Goal: Contribute content

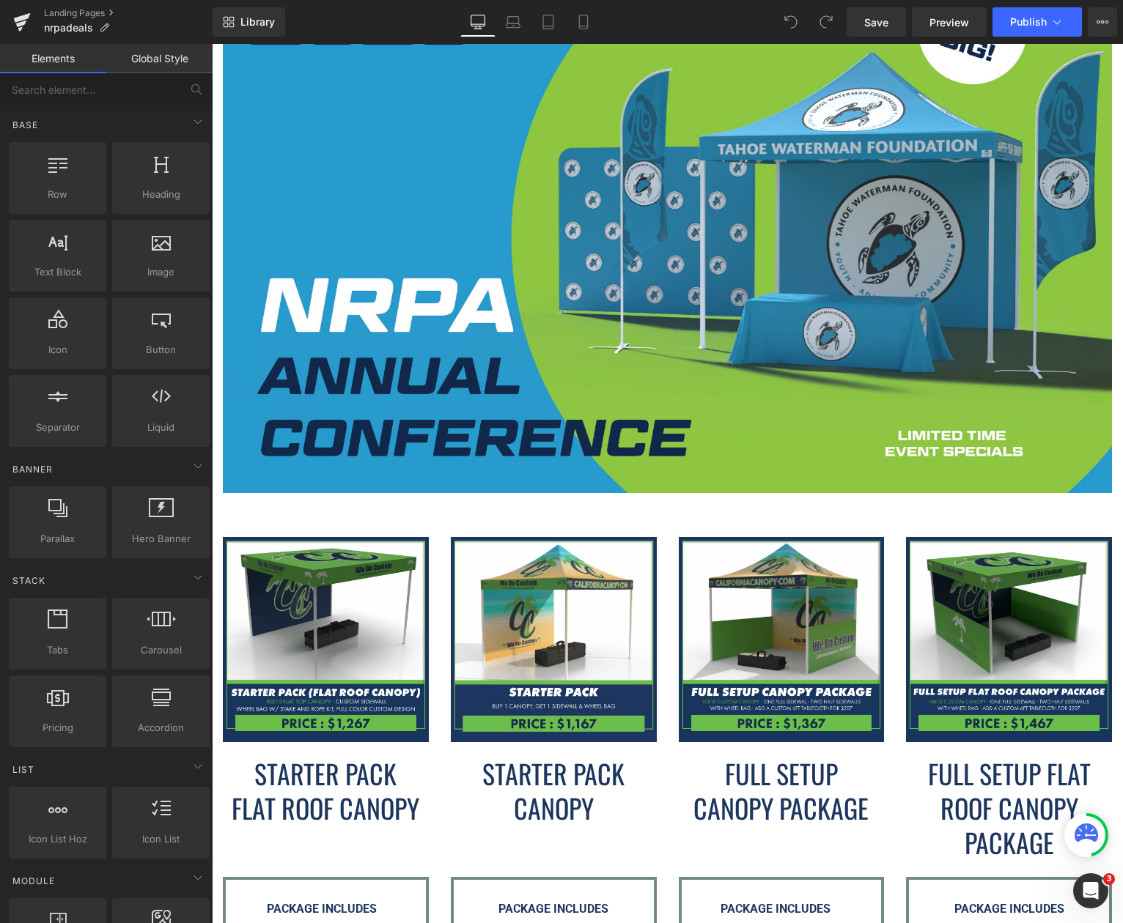
scroll to position [733, 0]
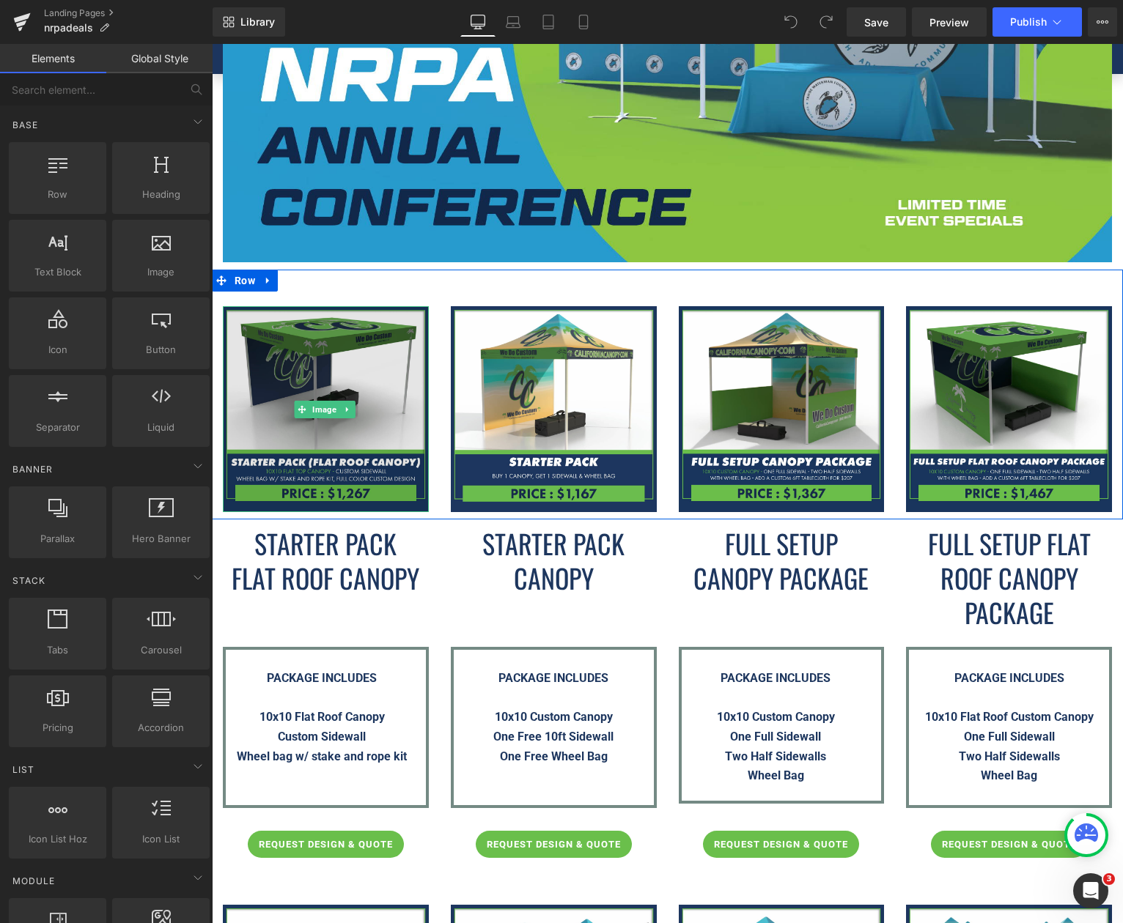
click at [362, 400] on img at bounding box center [326, 409] width 206 height 206
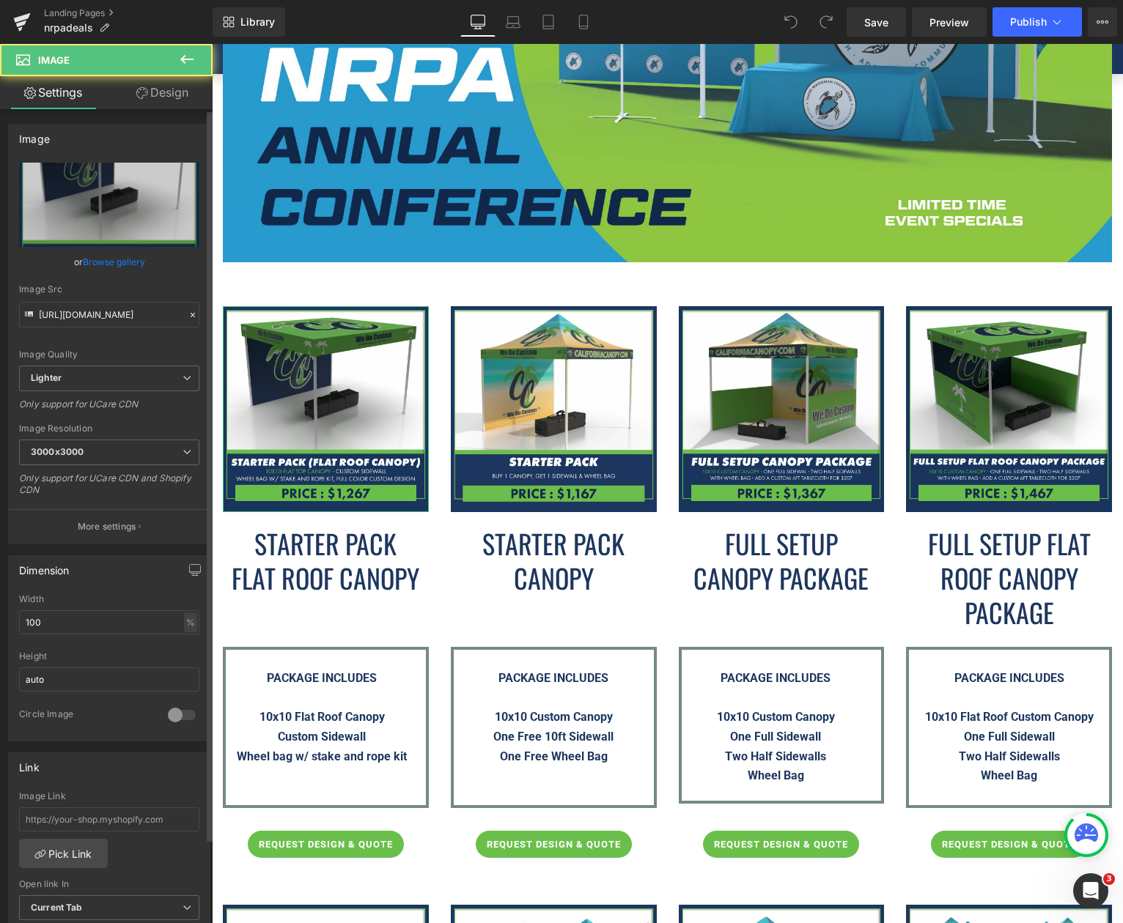
click at [114, 263] on link "Browse gallery" at bounding box center [114, 262] width 62 height 26
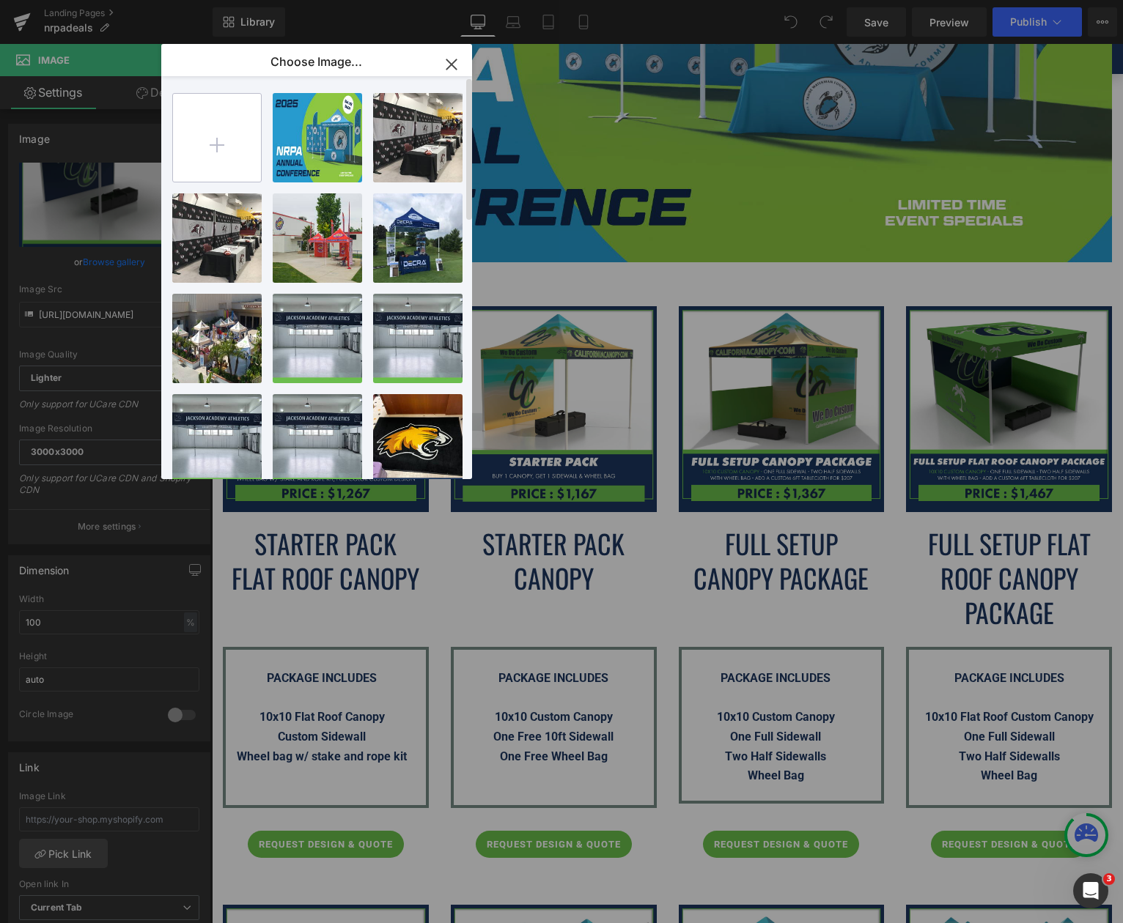
click at [231, 154] on input "file" at bounding box center [217, 138] width 88 height 88
type input "C:\fakepath\Starter-Pack-(Flat-Roof-Canopy)---NRPA-Conference-2025.png"
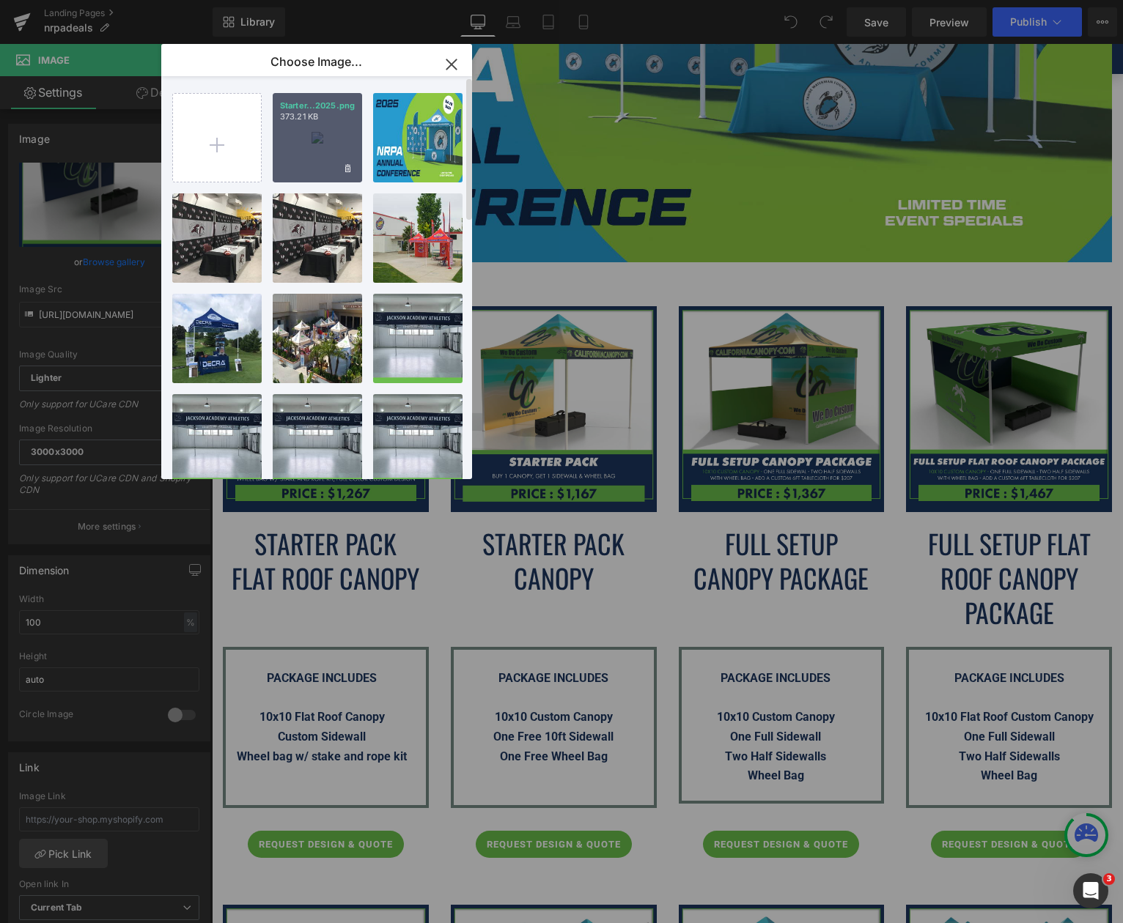
click at [334, 148] on div "Starter...2025.png 373.21 KB" at bounding box center [317, 137] width 89 height 89
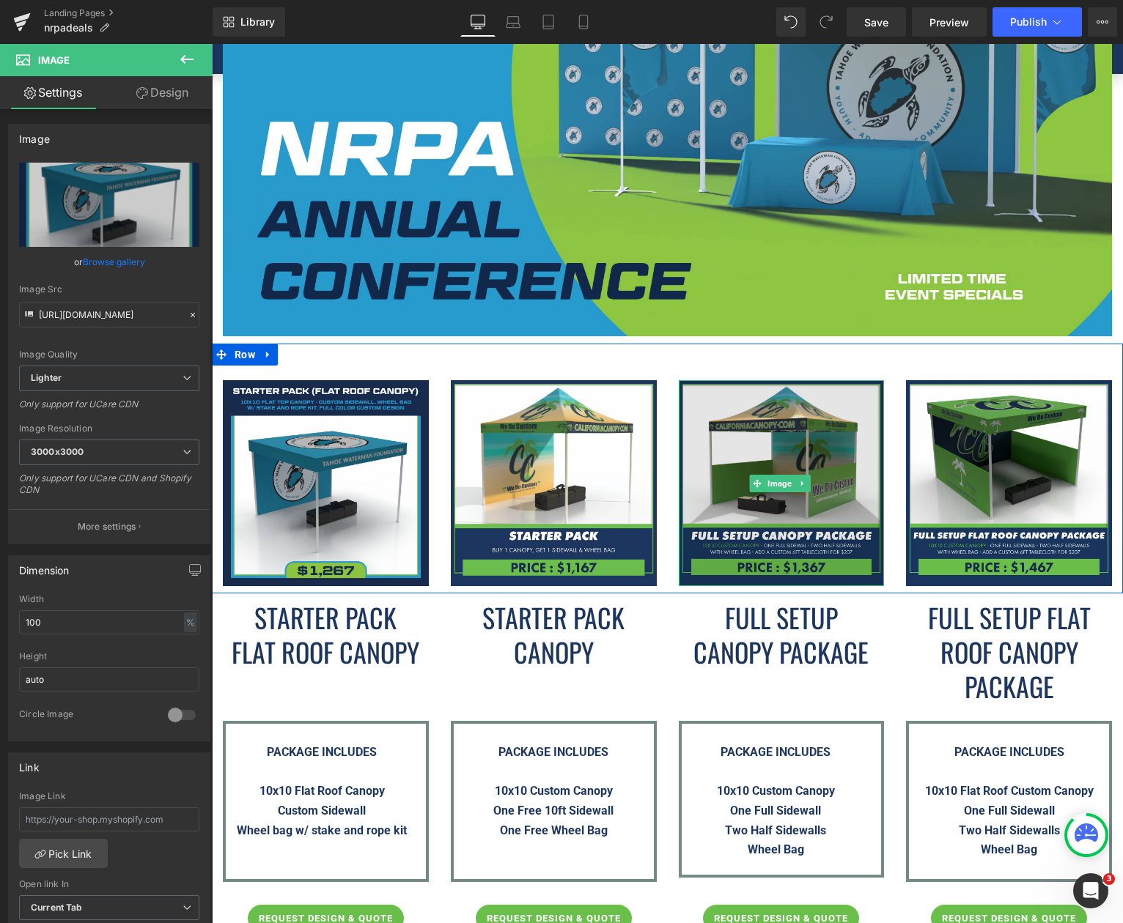
scroll to position [660, 0]
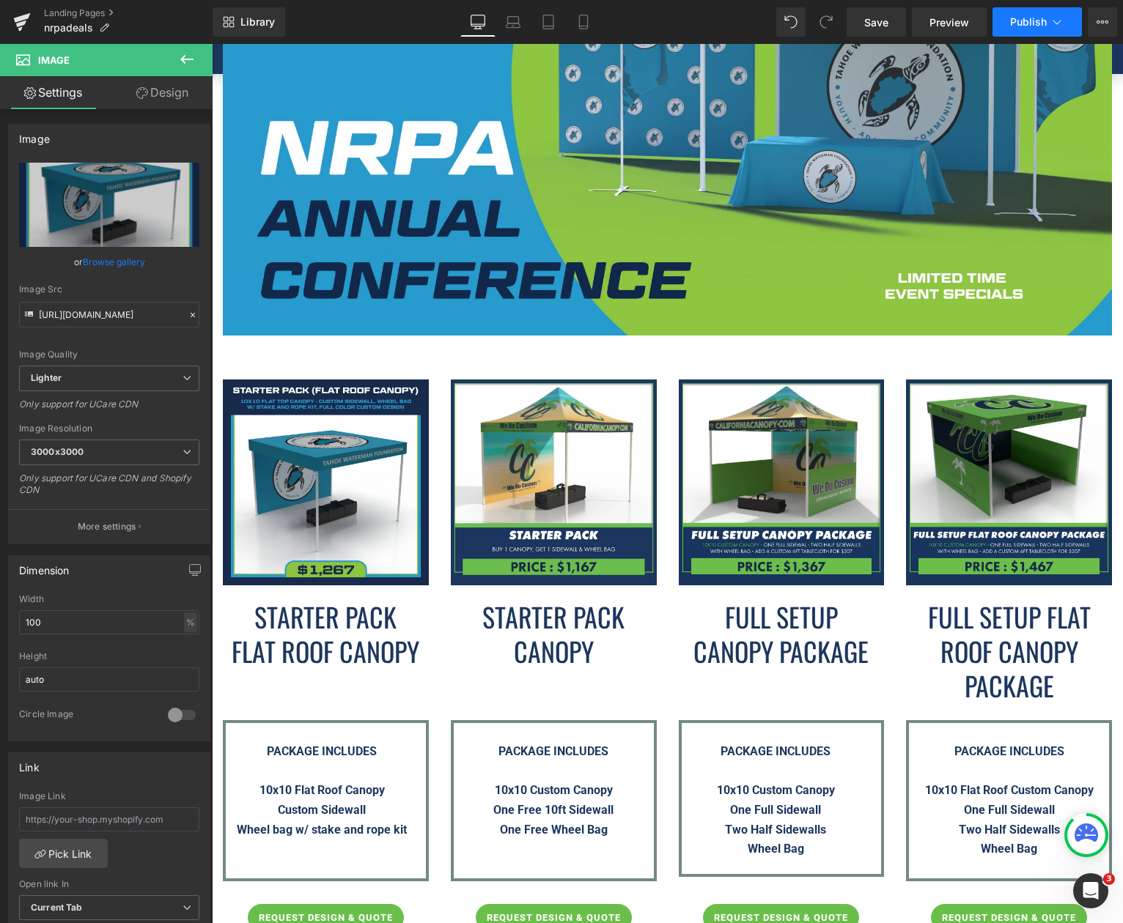
click at [1016, 32] on button "Publish" at bounding box center [1036, 21] width 89 height 29
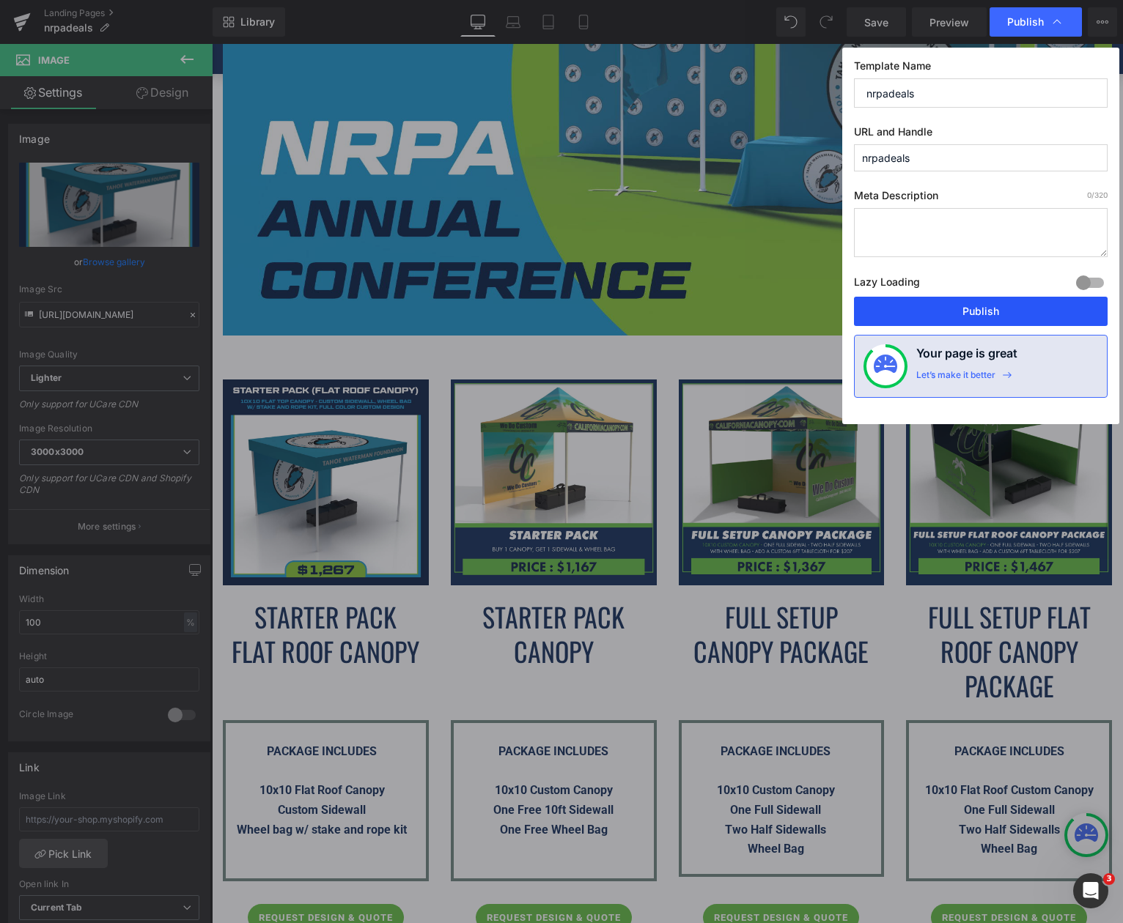
click at [946, 319] on button "Publish" at bounding box center [981, 311] width 254 height 29
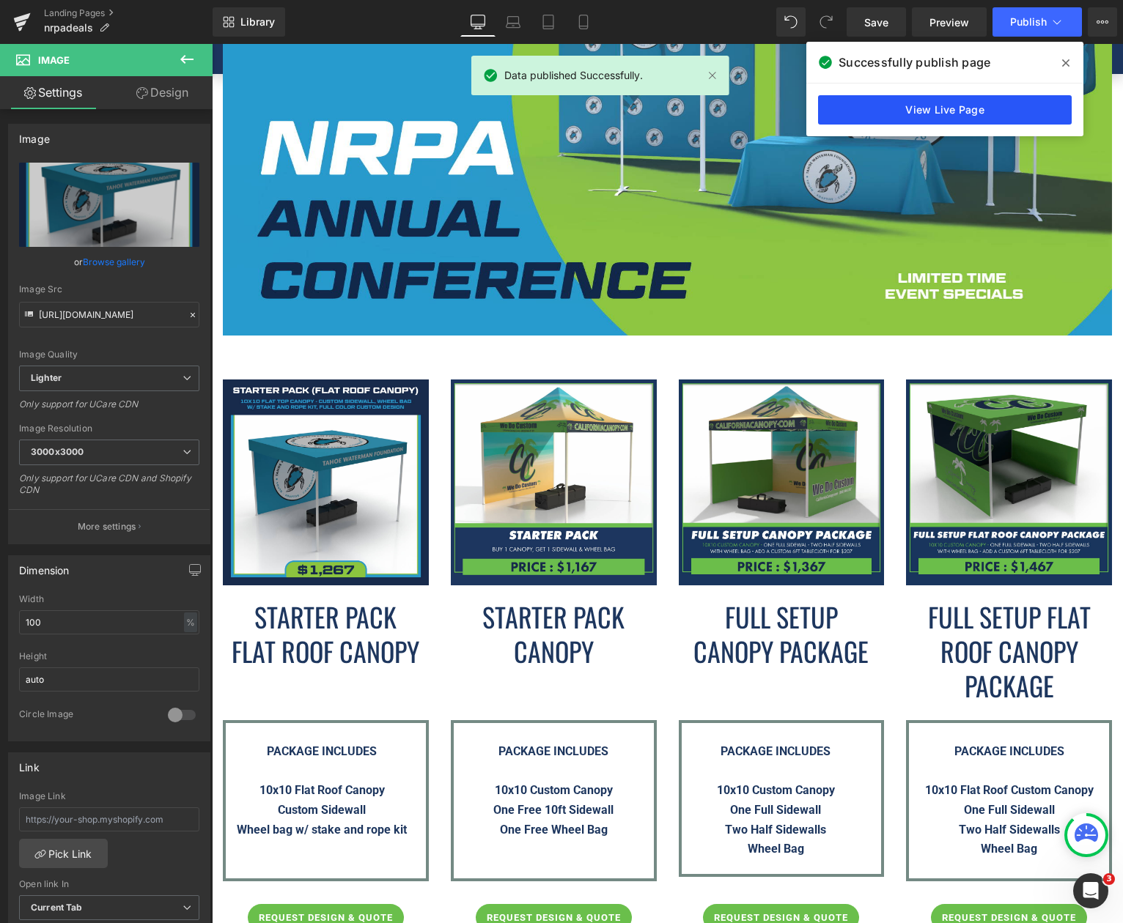
click at [940, 105] on link "View Live Page" at bounding box center [945, 109] width 254 height 29
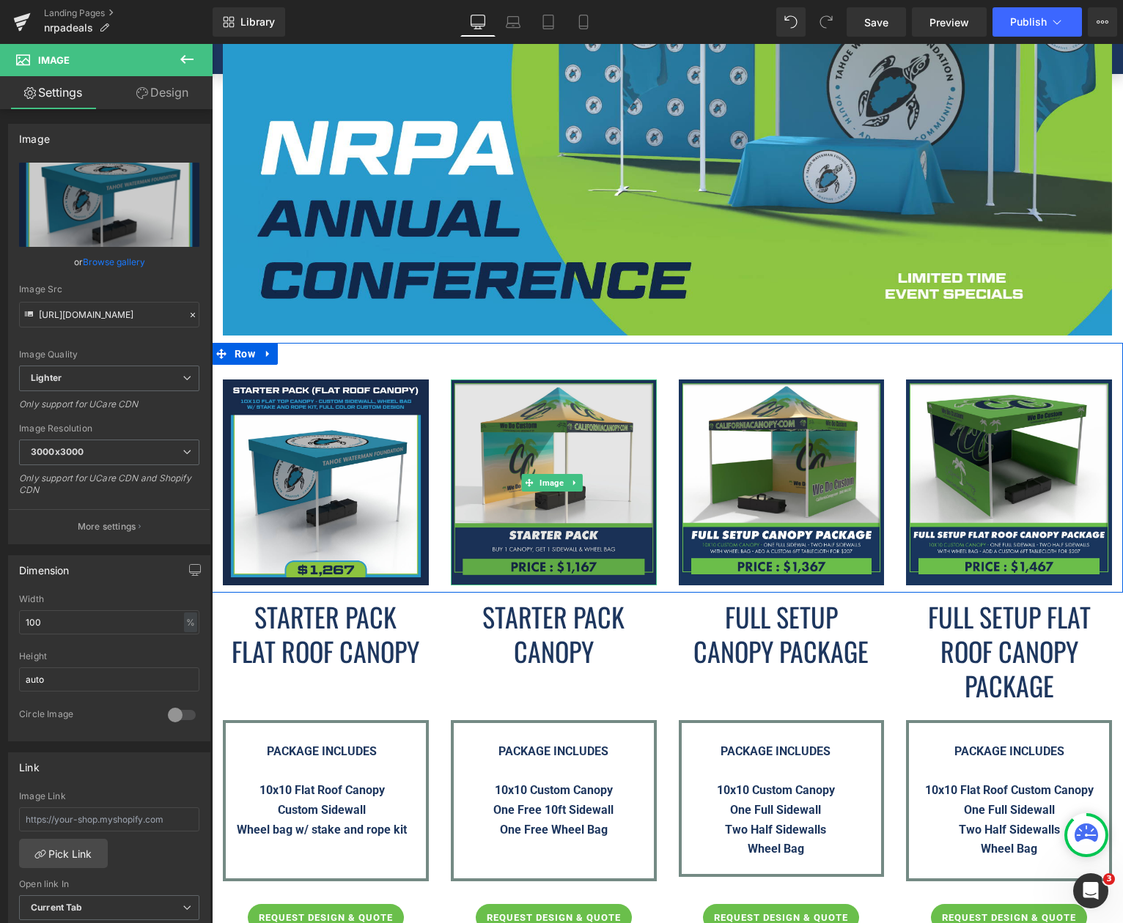
click at [608, 456] on img at bounding box center [554, 483] width 206 height 206
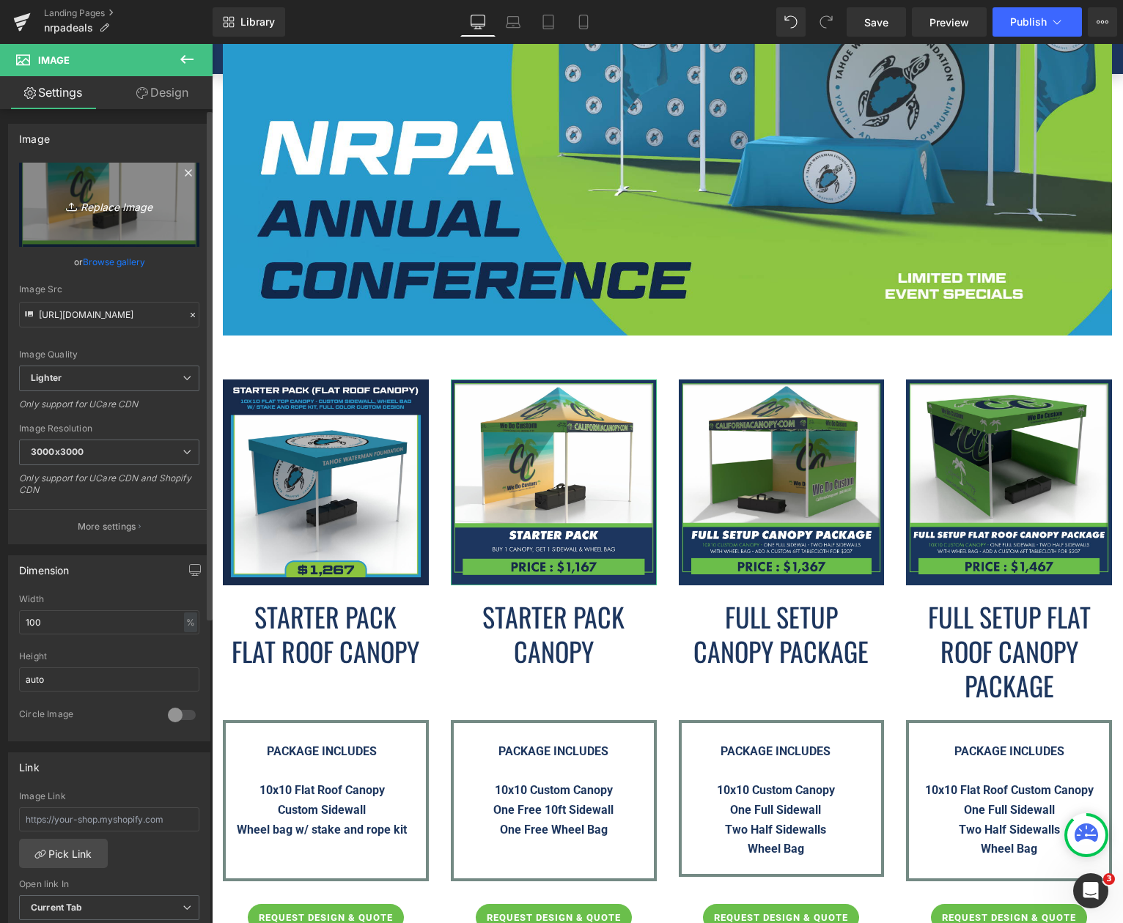
click at [120, 213] on icon "Replace Image" at bounding box center [109, 205] width 117 height 18
type input "C:\fakepath\Starter-Pack----NRPA-Conference-2025.png"
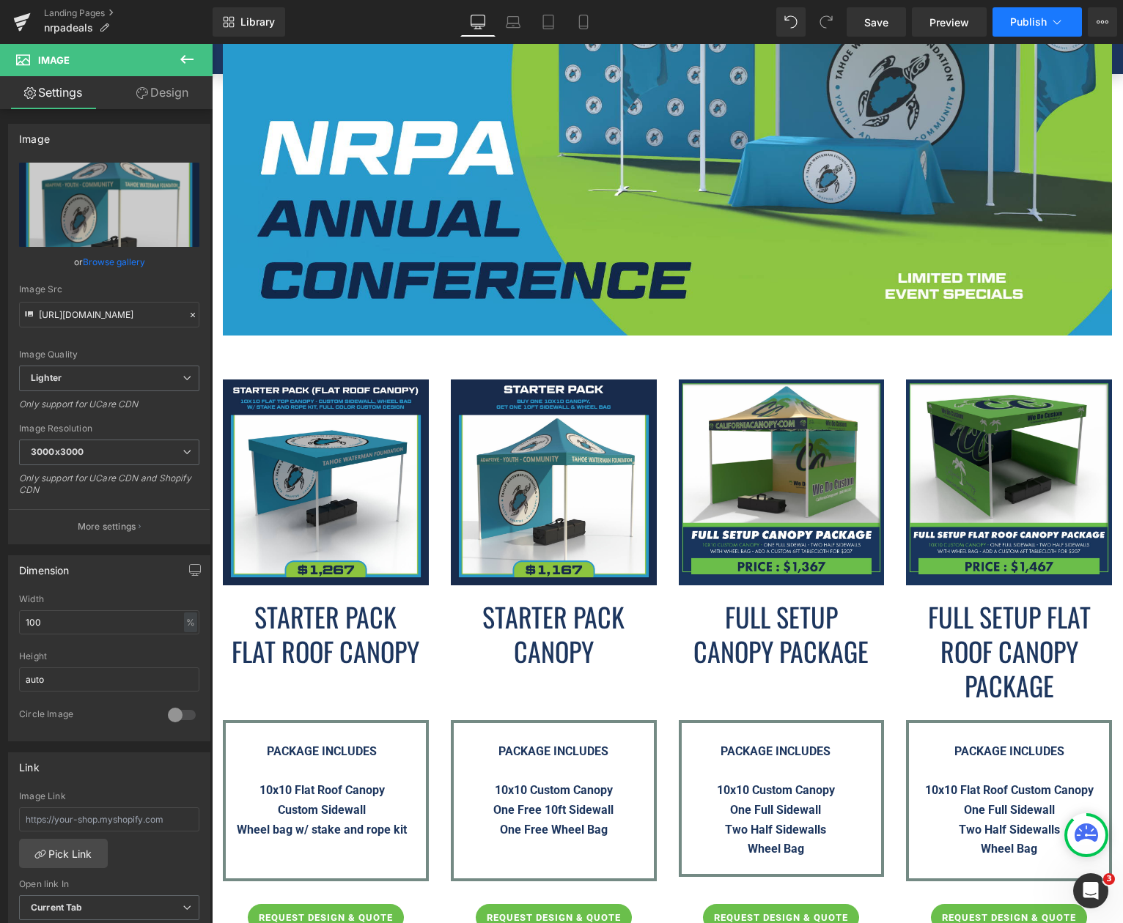
click at [1033, 26] on span "Publish" at bounding box center [1028, 22] width 37 height 12
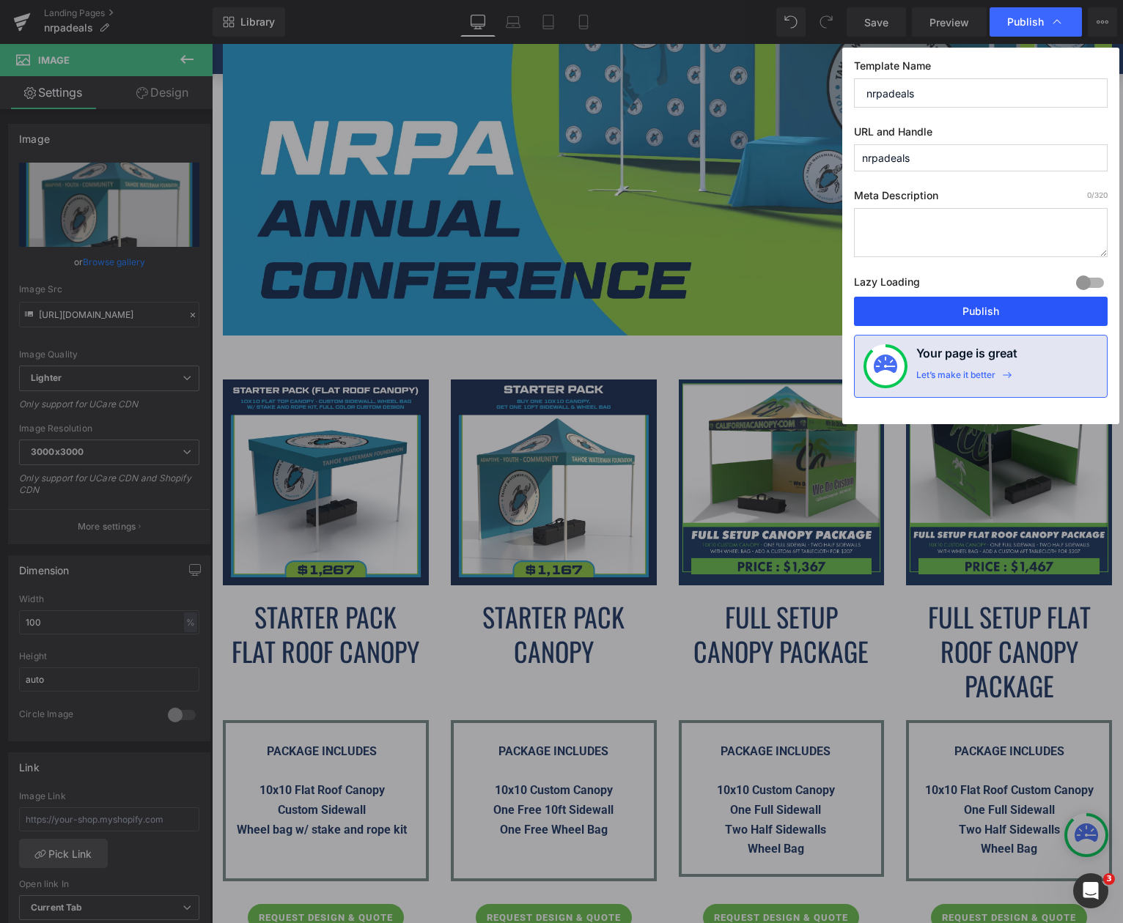
click at [971, 317] on button "Publish" at bounding box center [981, 311] width 254 height 29
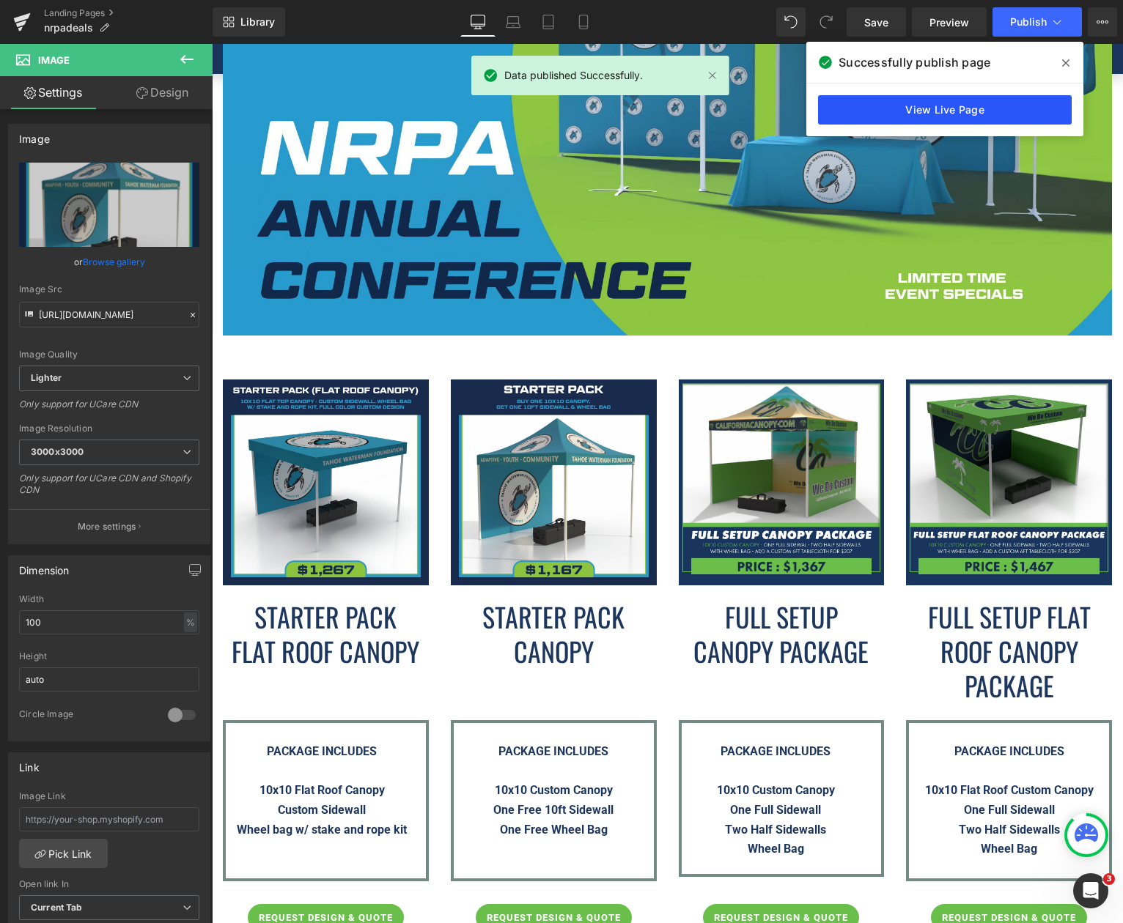
click at [954, 114] on link "View Live Page" at bounding box center [945, 109] width 254 height 29
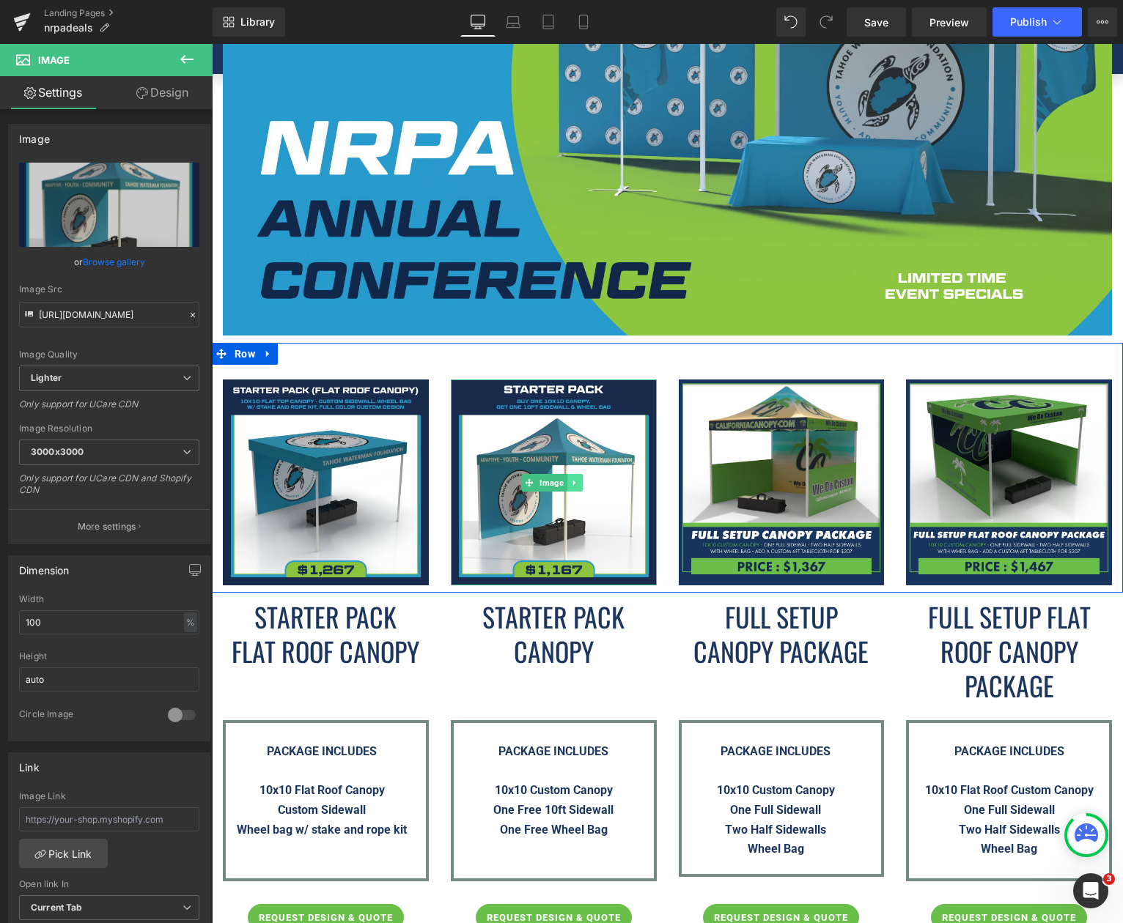
click at [572, 474] on link at bounding box center [574, 483] width 15 height 18
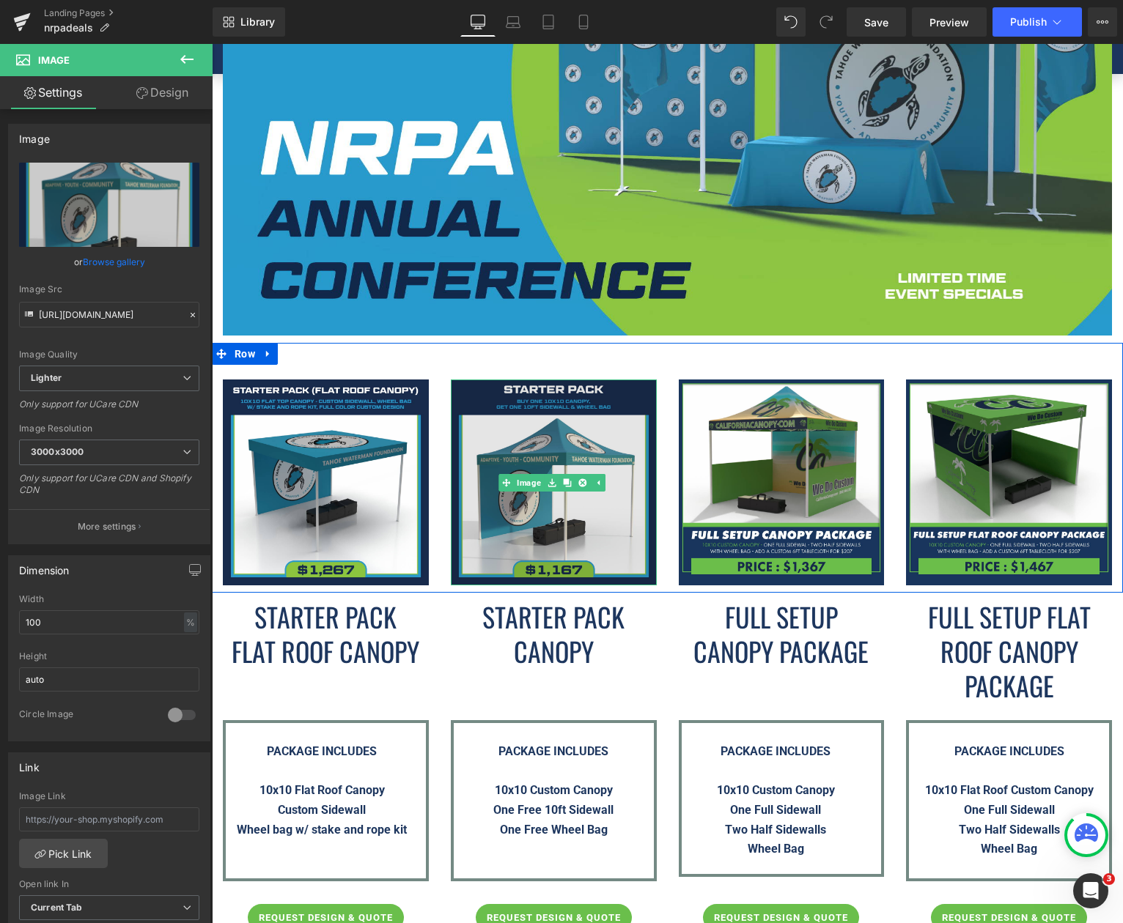
click at [590, 444] on img at bounding box center [554, 483] width 206 height 206
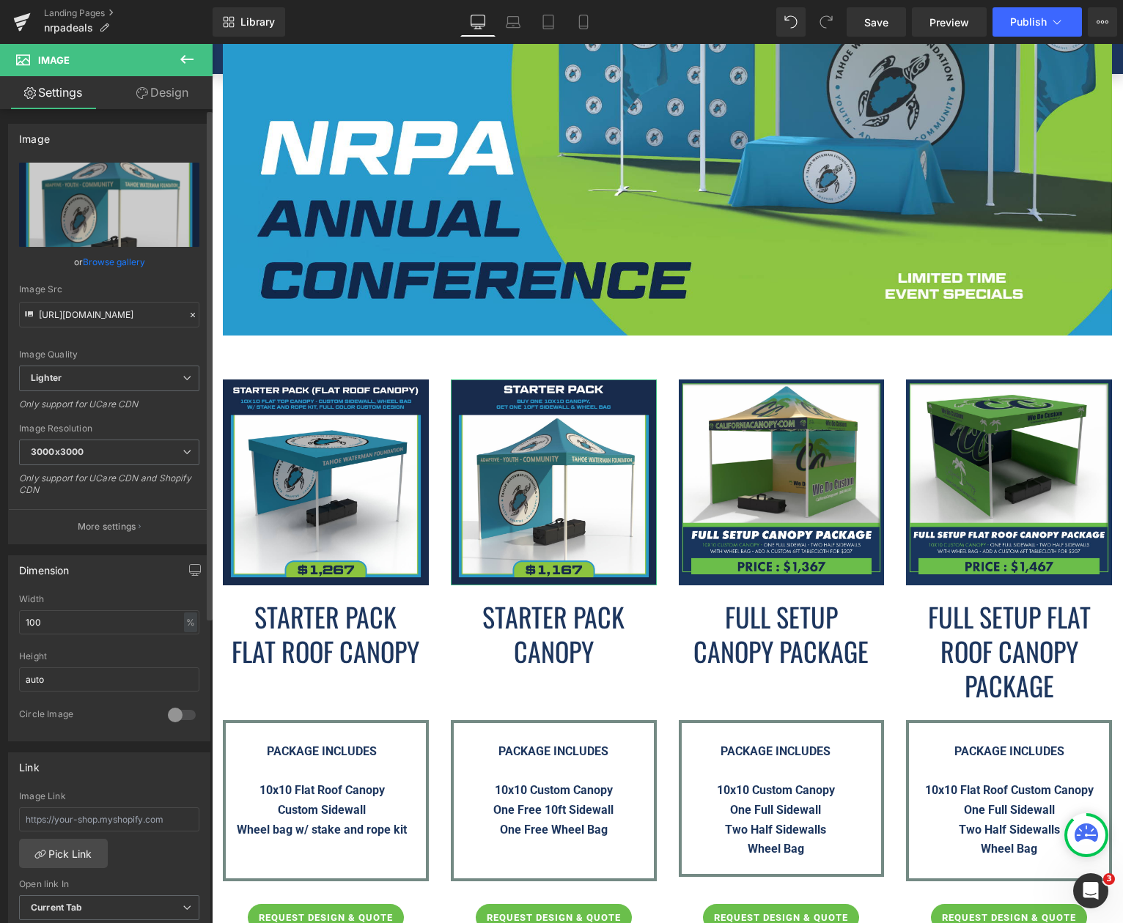
click at [114, 260] on link "Browse gallery" at bounding box center [114, 262] width 62 height 26
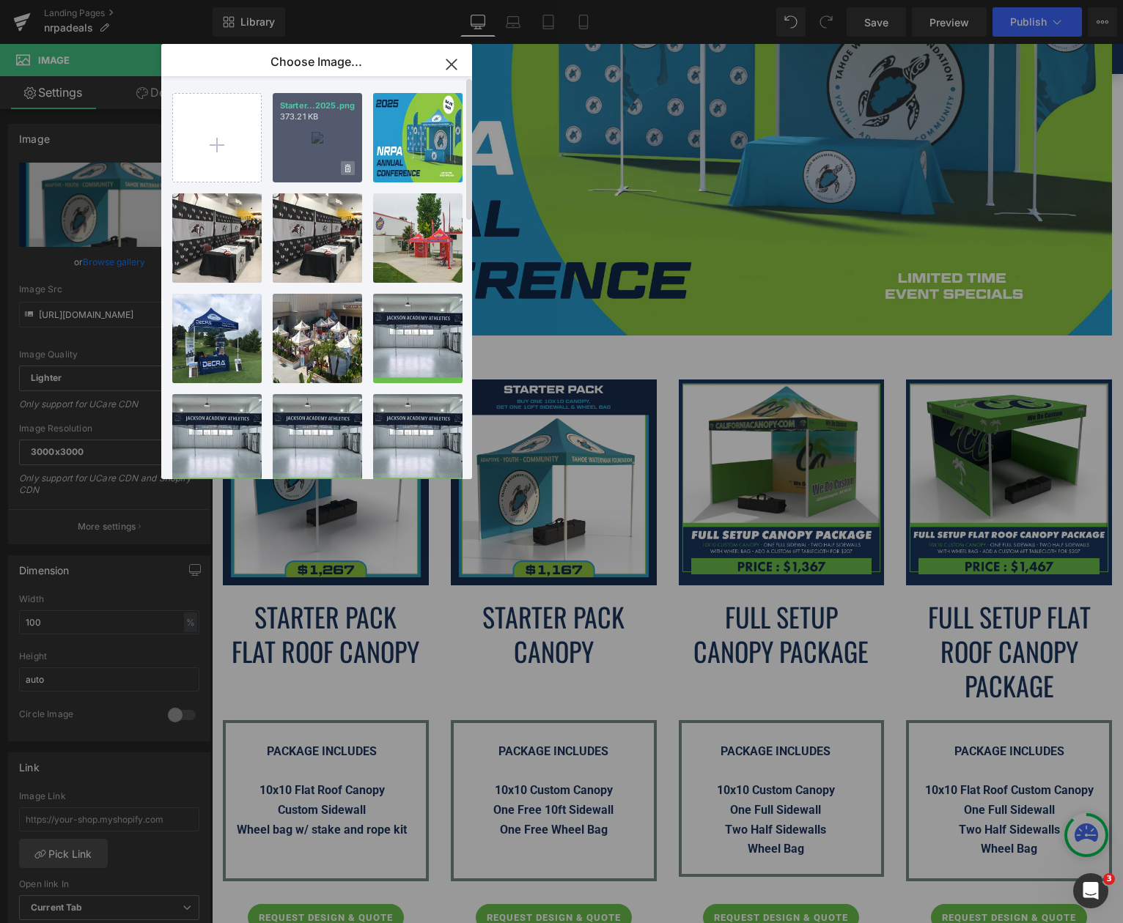
click at [348, 169] on icon at bounding box center [347, 168] width 5 height 8
click at [301, 167] on span "Yes" at bounding box center [298, 167] width 37 height 15
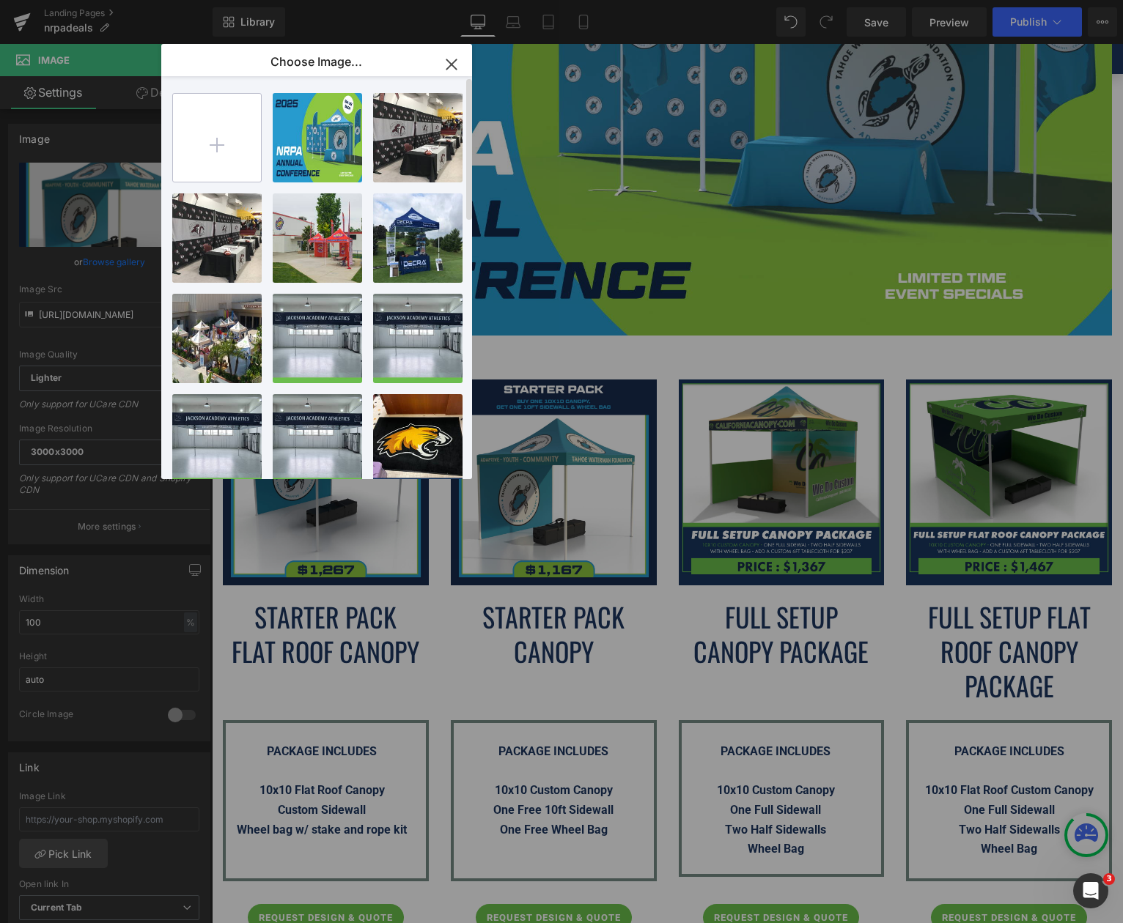
click at [216, 146] on input "file" at bounding box center [217, 138] width 88 height 88
type input "C:\fakepath\Starter-Pack----NRPA-Conference-2025.png"
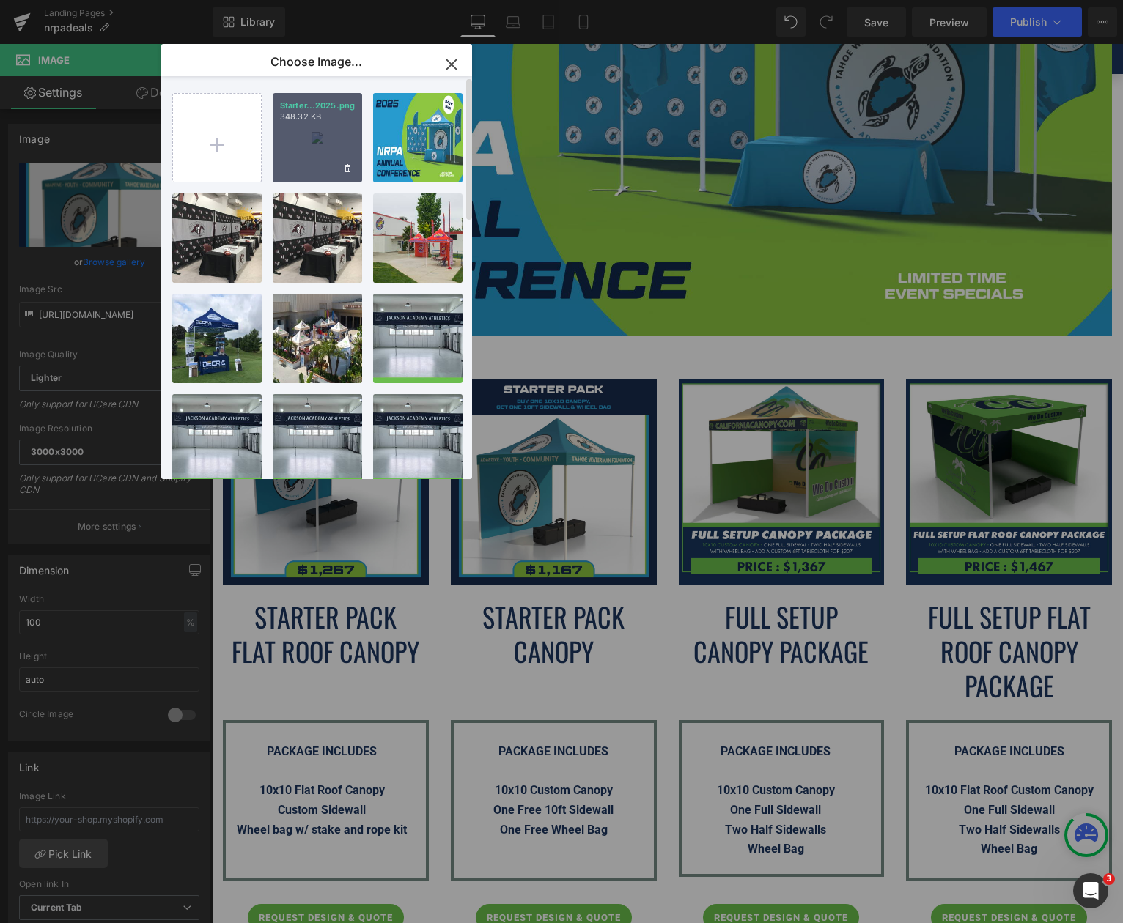
click at [333, 149] on div "Starter...2025.png 348.32 KB" at bounding box center [317, 137] width 89 height 89
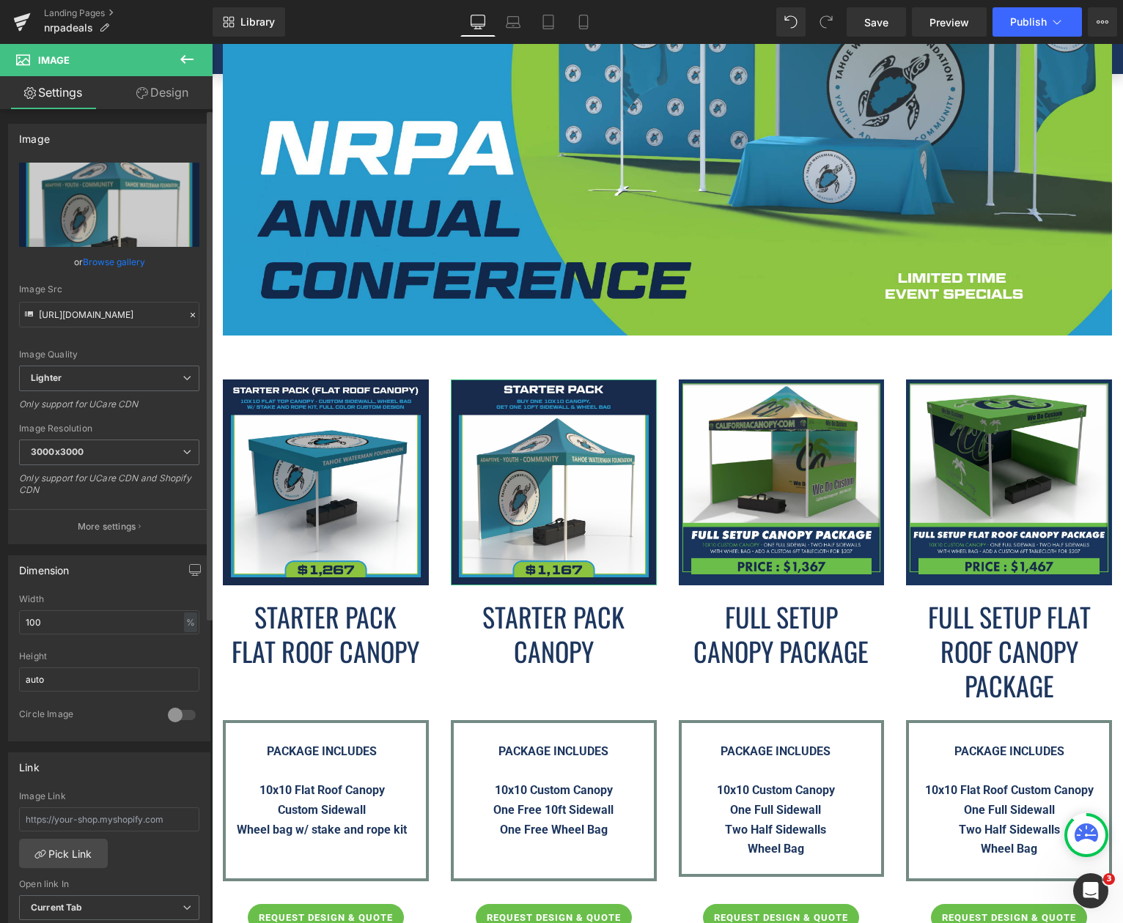
click at [121, 259] on link "Browse gallery" at bounding box center [114, 262] width 62 height 26
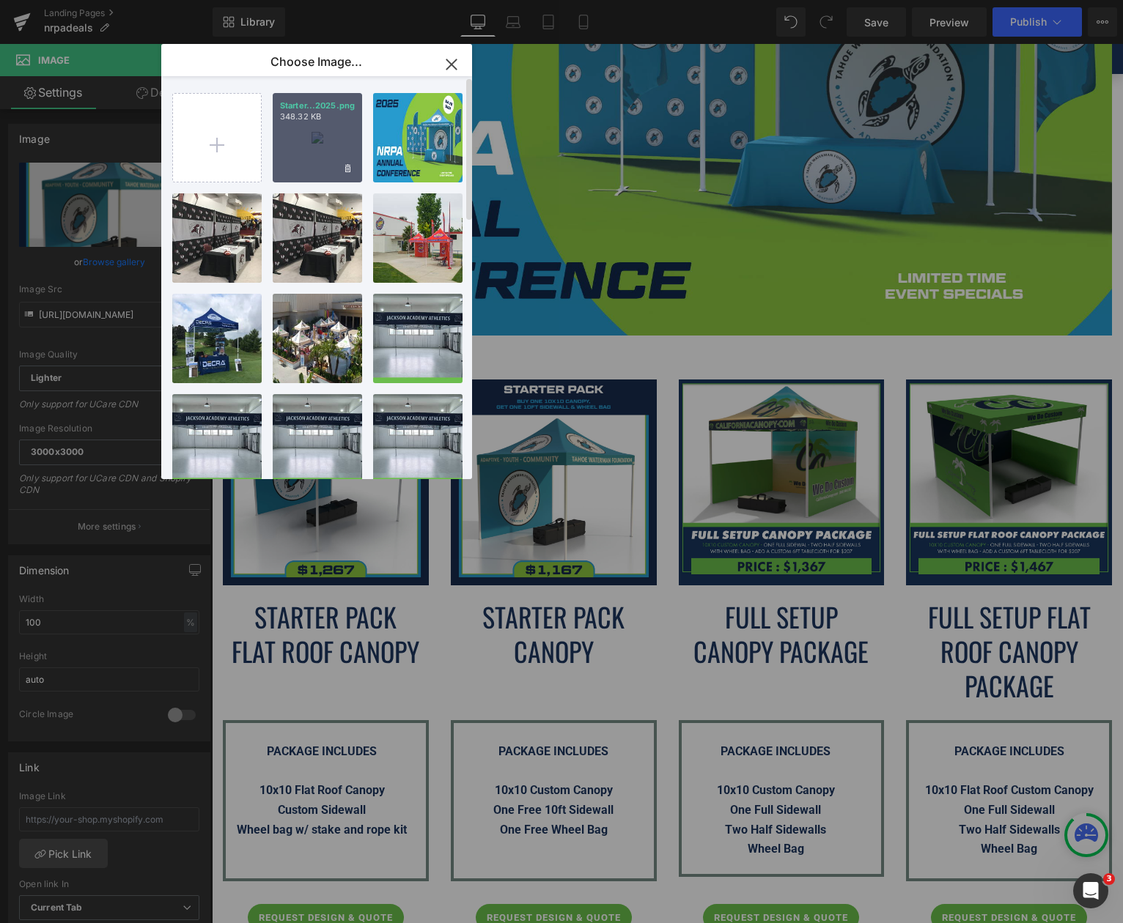
click at [328, 125] on div "Starter...2025.png 348.32 KB" at bounding box center [317, 137] width 89 height 89
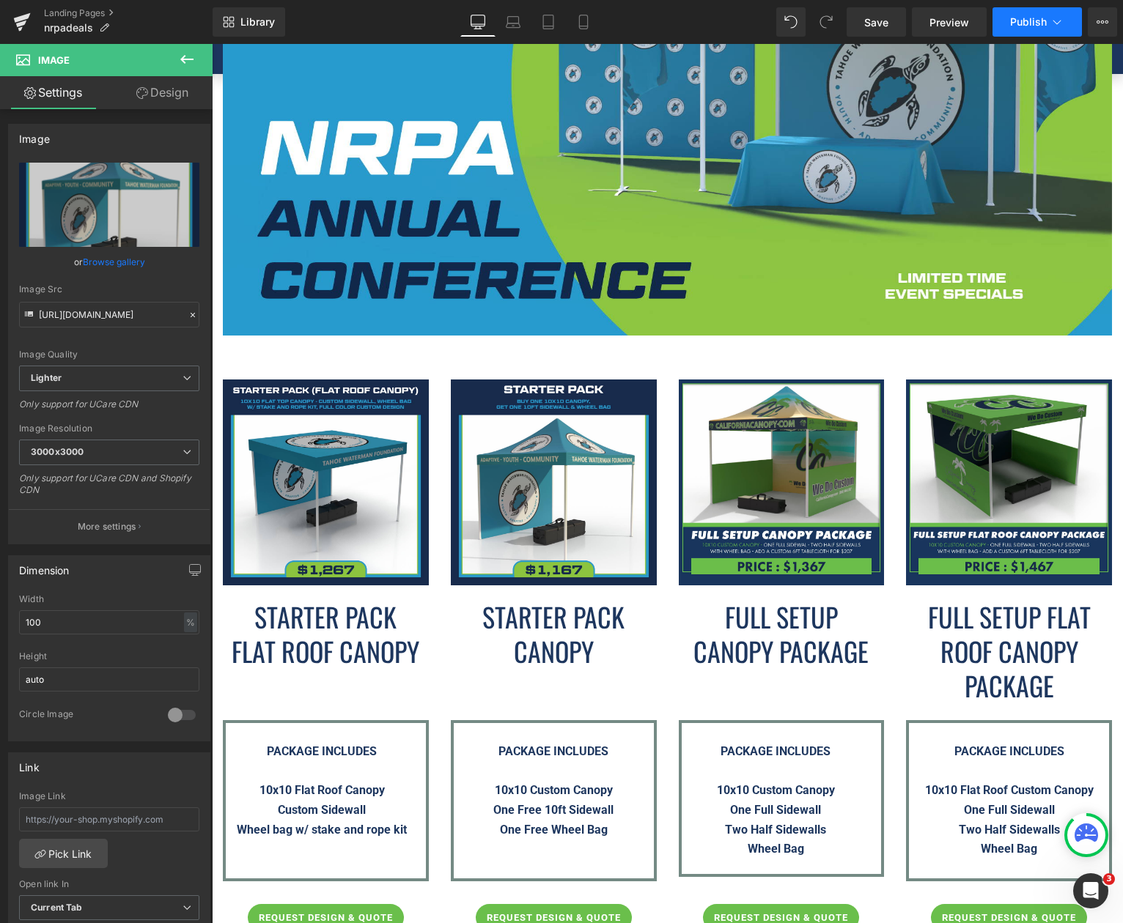
click at [1016, 26] on span "Publish" at bounding box center [1028, 22] width 37 height 12
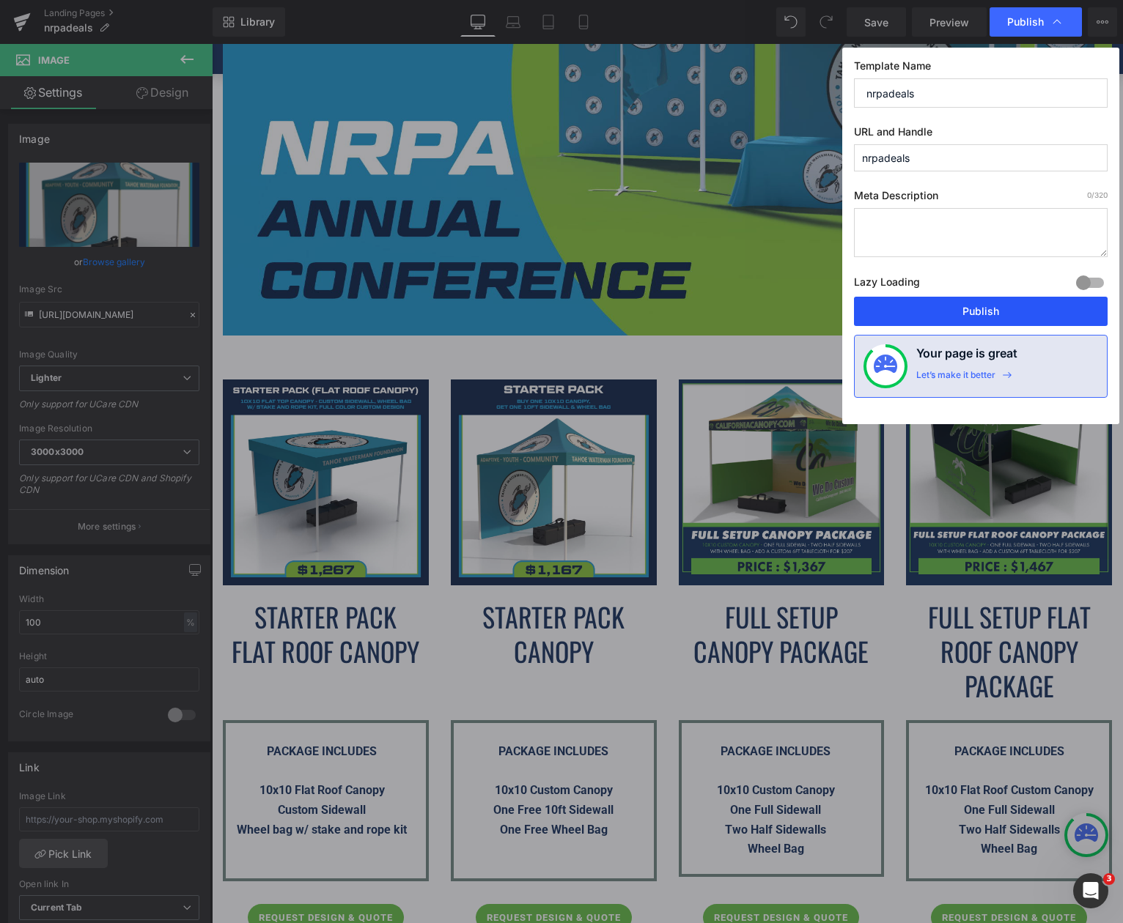
click at [990, 305] on button "Publish" at bounding box center [981, 311] width 254 height 29
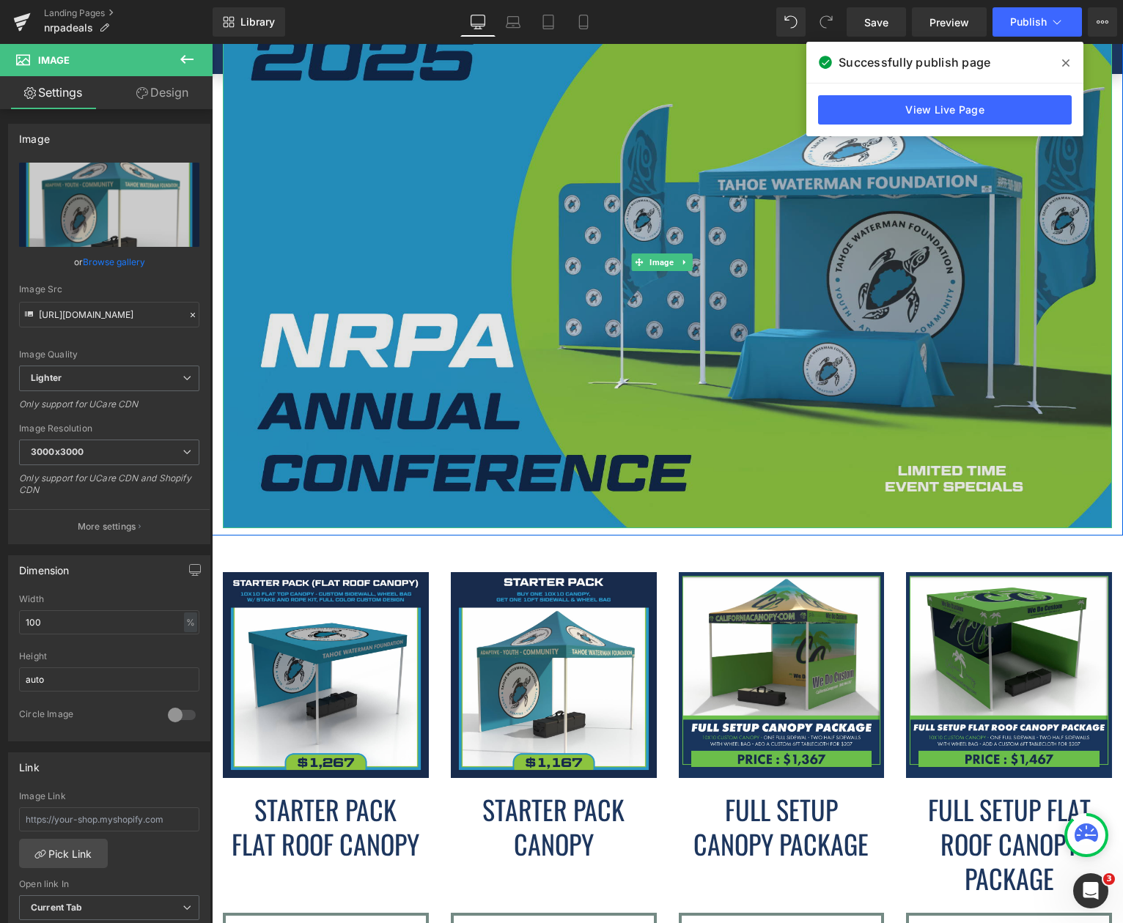
scroll to position [440, 0]
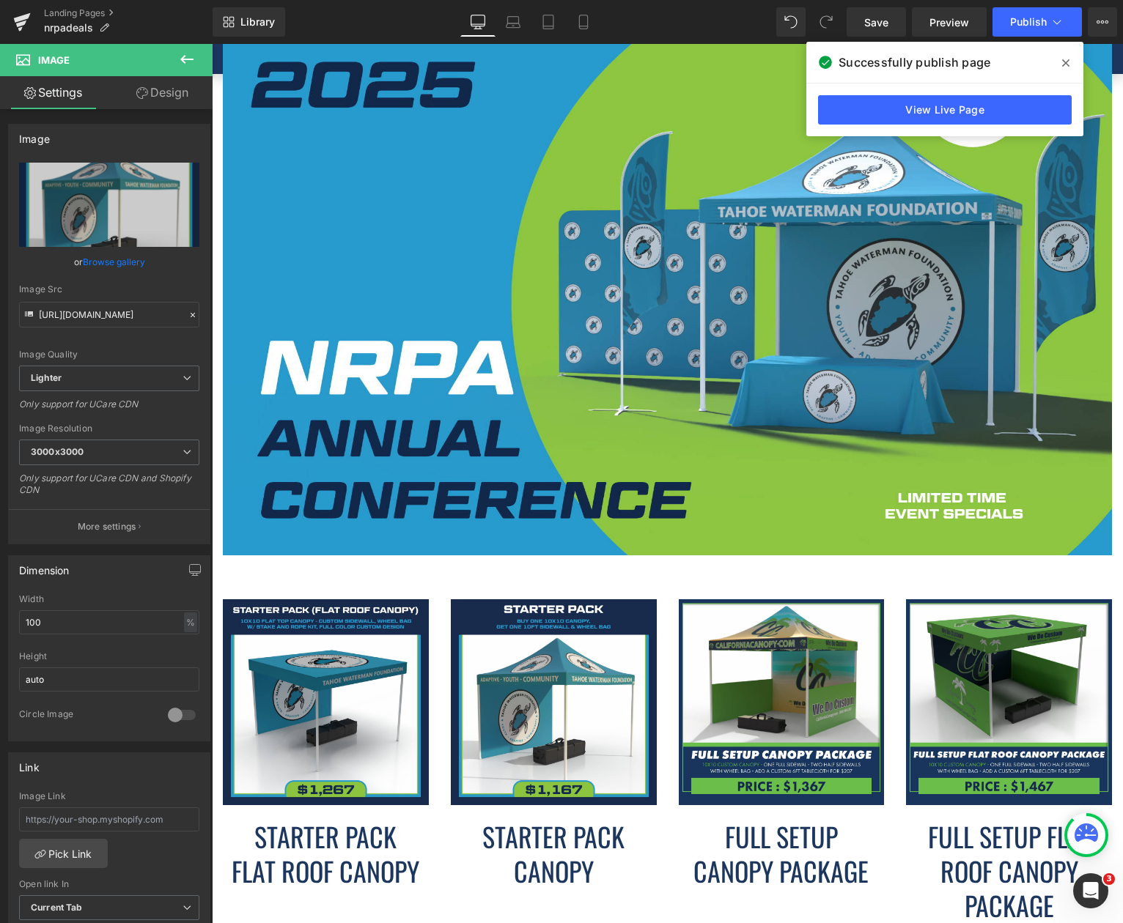
click at [1067, 58] on icon at bounding box center [1065, 63] width 7 height 12
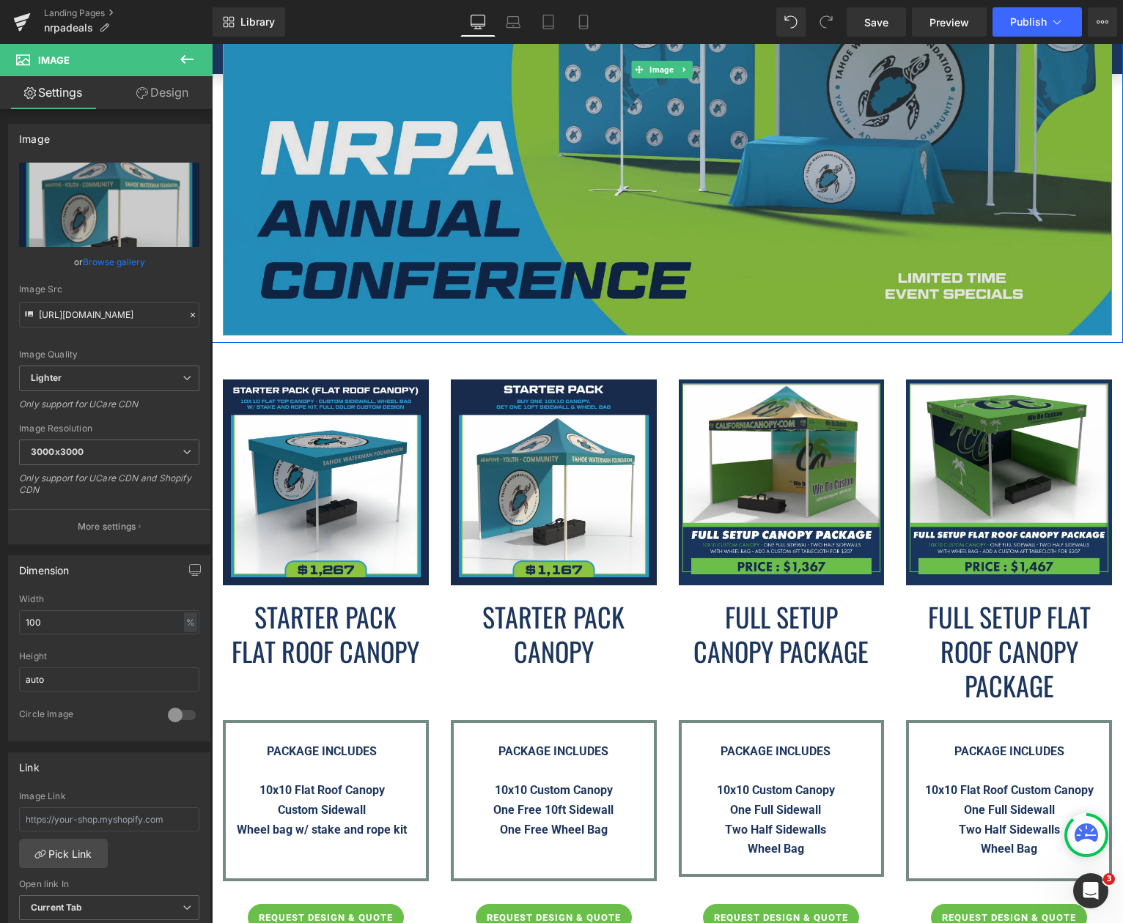
scroll to position [733, 0]
